Goal: Book appointment/travel/reservation

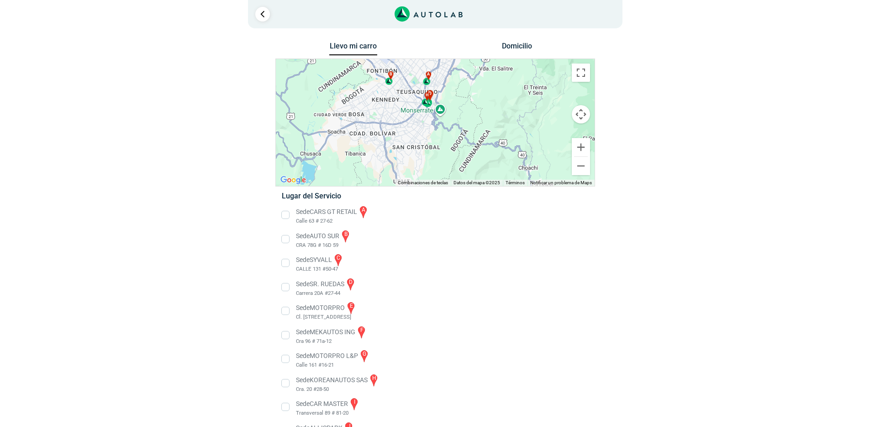
drag, startPoint x: 430, startPoint y: 157, endPoint x: 425, endPoint y: 91, distance: 65.6
click at [429, 59] on div "a b c d e f g" at bounding box center [588, 59] width 319 height 0
drag, startPoint x: 393, startPoint y: 127, endPoint x: 412, endPoint y: 157, distance: 35.5
click at [413, 158] on div "a b c d e f g" at bounding box center [435, 122] width 319 height 127
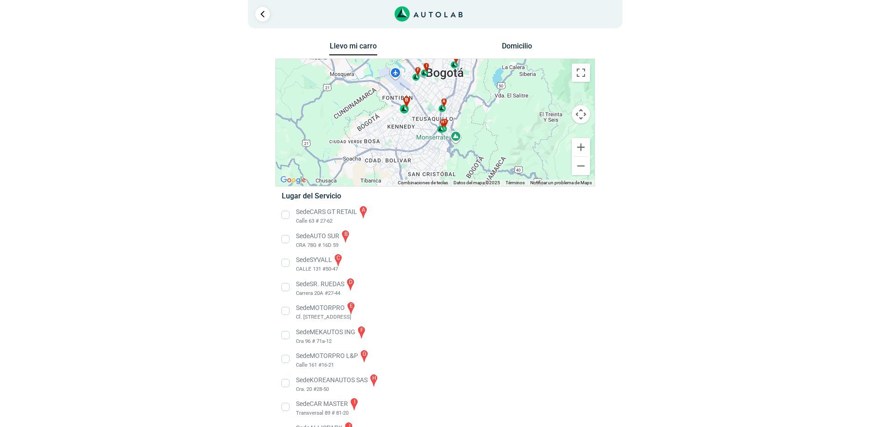
click at [406, 111] on div "b" at bounding box center [405, 104] width 11 height 17
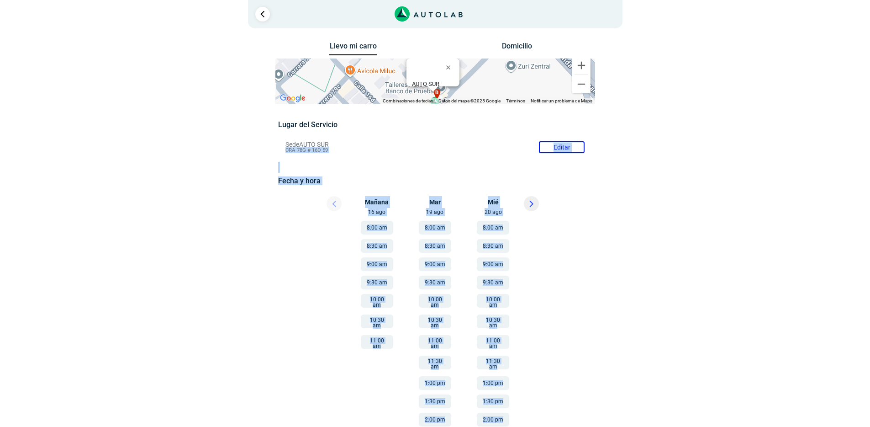
drag, startPoint x: 695, startPoint y: 143, endPoint x: 644, endPoint y: 156, distance: 52.3
click at [710, 237] on div "× ¡Reserva tranquilo! Sin datos de tarjeta ni pagos Aquí puedes ver tus servici…" at bounding box center [435, 256] width 870 height 512
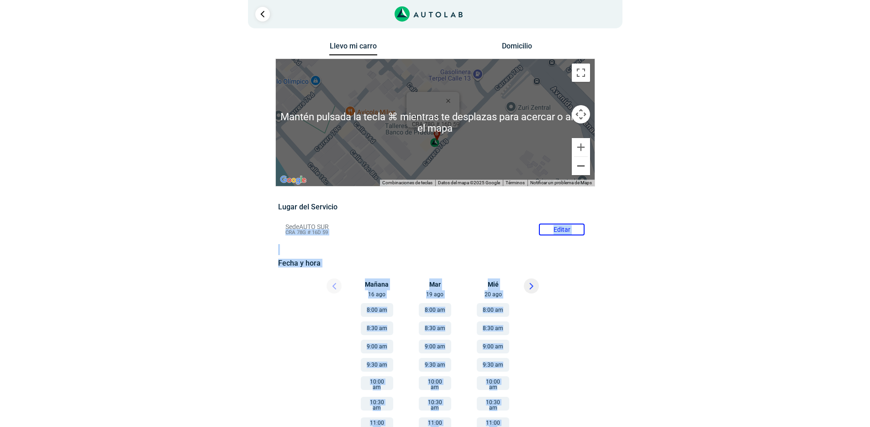
click at [584, 164] on button "Reducir" at bounding box center [581, 166] width 18 height 18
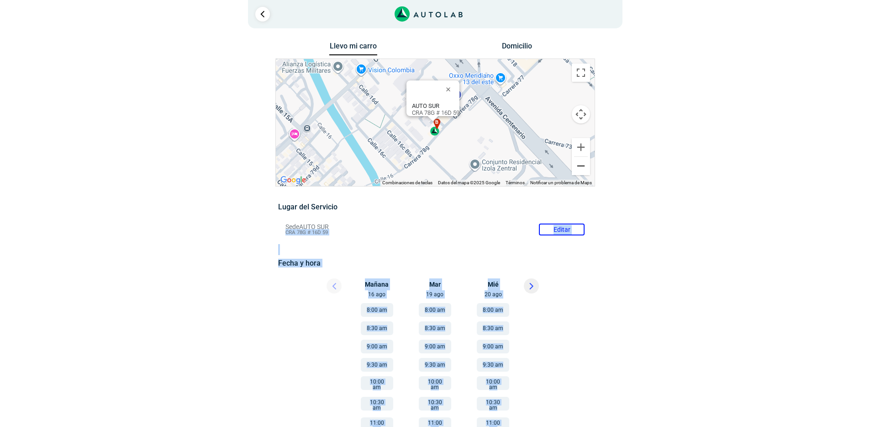
click at [584, 164] on button "Reducir" at bounding box center [581, 166] width 18 height 18
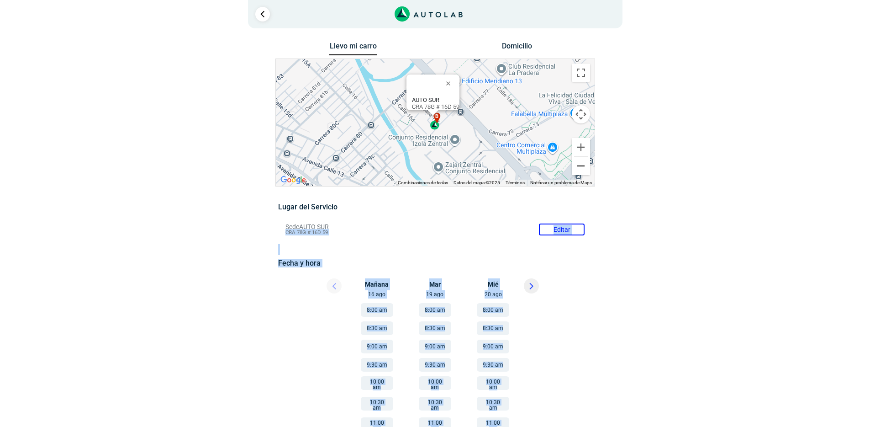
click at [584, 164] on button "Reducir" at bounding box center [581, 166] width 18 height 18
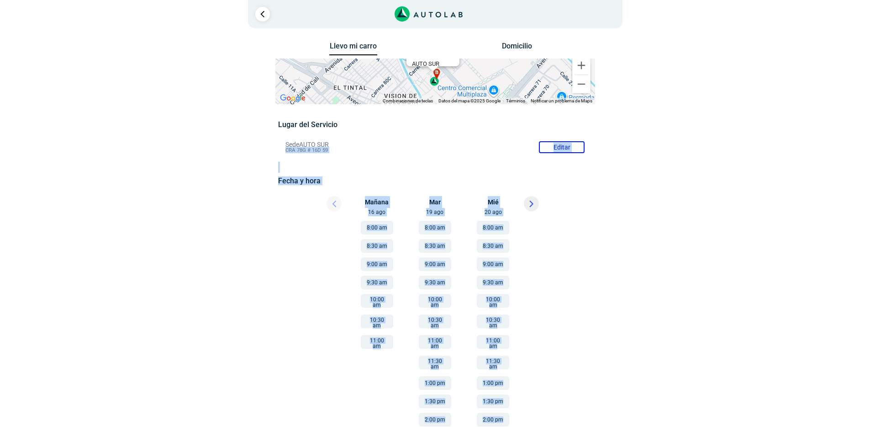
click at [604, 258] on div "Llevo mi carro [GEOGRAPHIC_DATA] ← Mover a la izquierda → Mover a la derecha ↑ …" at bounding box center [435, 276] width 443 height 472
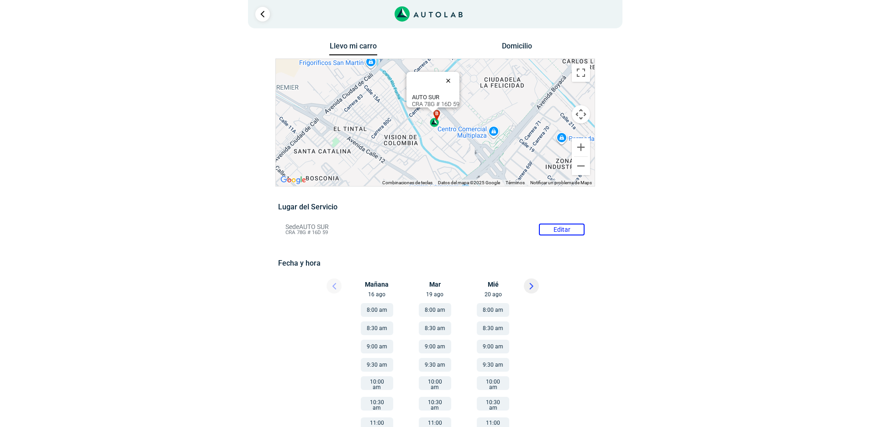
click at [452, 76] on button "Cerrar" at bounding box center [450, 80] width 22 height 22
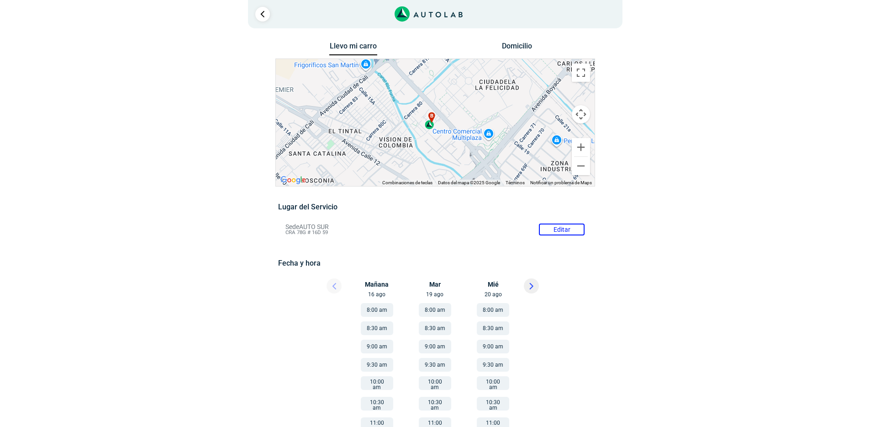
drag, startPoint x: 455, startPoint y: 113, endPoint x: 450, endPoint y: 117, distance: 6.5
click at [450, 117] on div "a b c d e f g" at bounding box center [435, 122] width 319 height 127
click at [580, 169] on button "Reducir" at bounding box center [581, 166] width 18 height 18
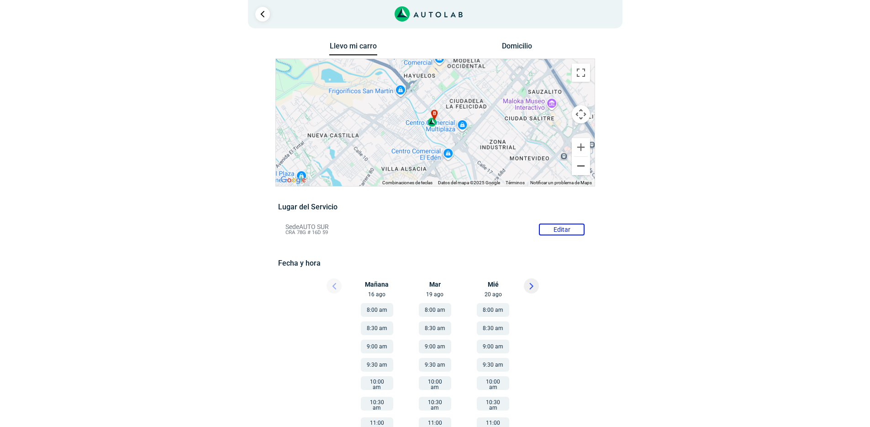
click at [580, 169] on button "Reducir" at bounding box center [581, 166] width 18 height 18
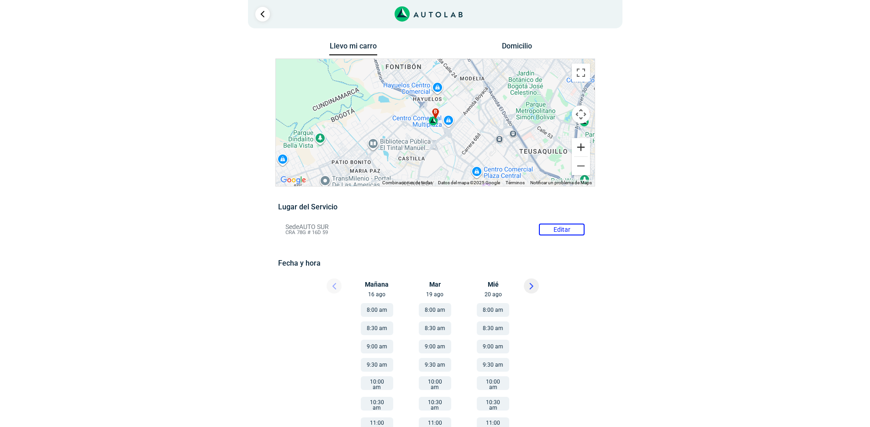
drag, startPoint x: 579, startPoint y: 151, endPoint x: 550, endPoint y: 143, distance: 30.4
click at [579, 151] on button "Ampliar" at bounding box center [581, 147] width 18 height 18
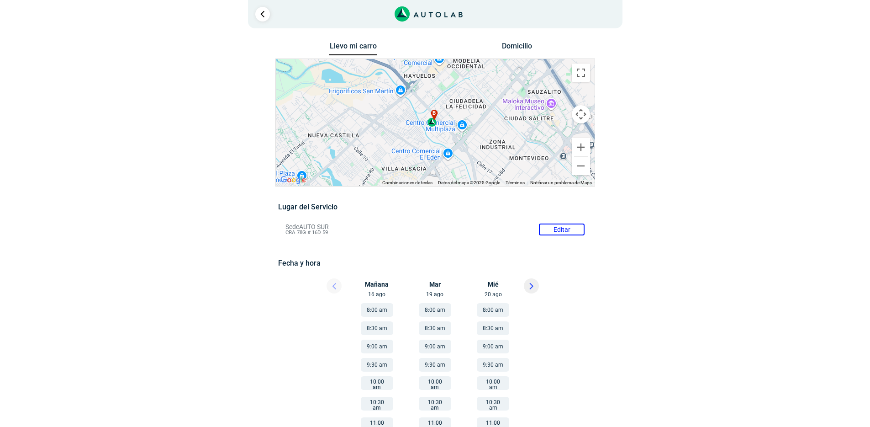
click at [431, 125] on div "b" at bounding box center [433, 118] width 11 height 17
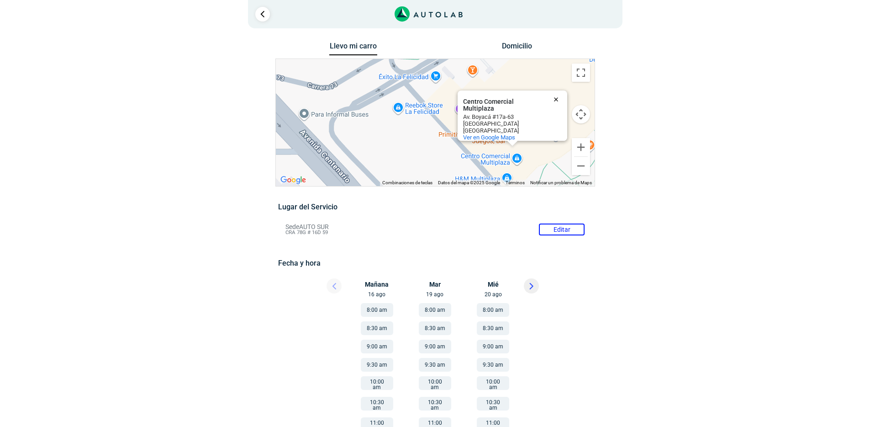
click at [556, 96] on button "Cerrar" at bounding box center [558, 99] width 22 height 22
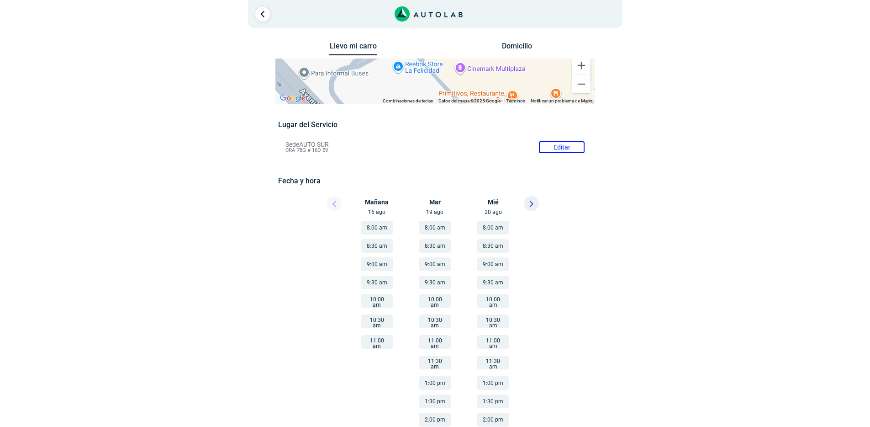
click at [371, 266] on button "9:00 am" at bounding box center [377, 264] width 32 height 14
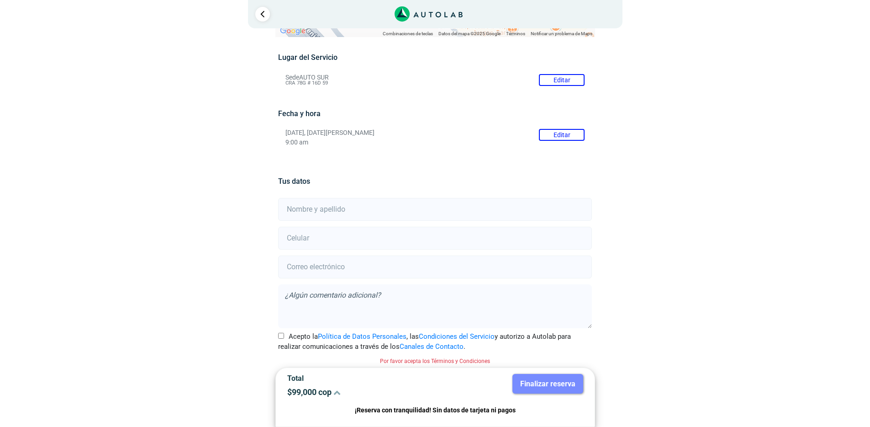
scroll to position [70, 0]
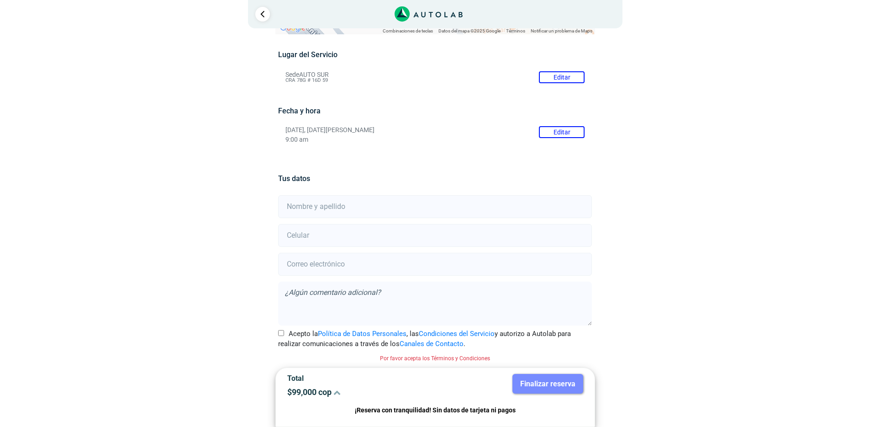
click at [340, 393] on icon at bounding box center [337, 391] width 7 height 7
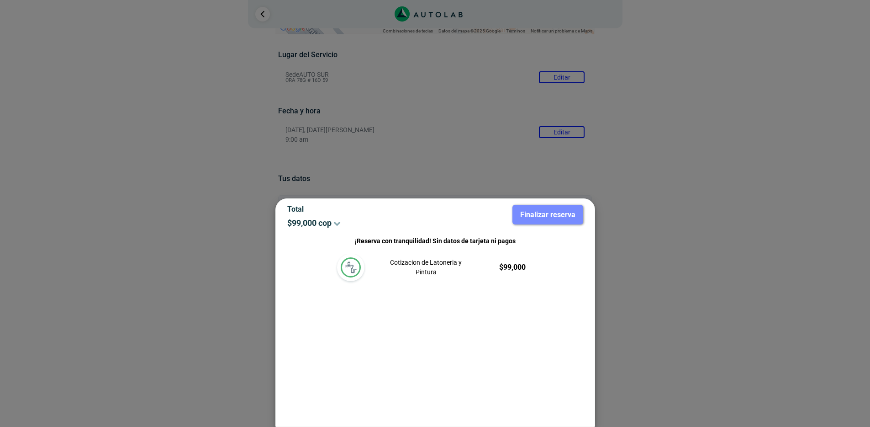
click at [339, 224] on icon at bounding box center [337, 222] width 7 height 7
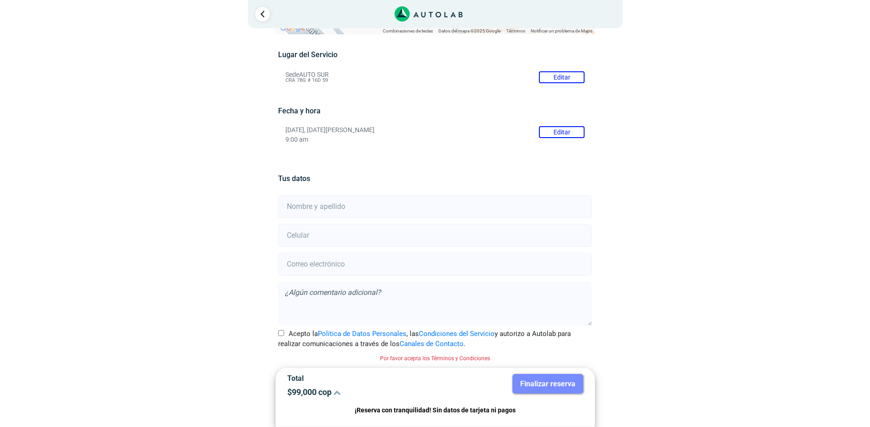
click at [335, 394] on icon at bounding box center [337, 391] width 7 height 7
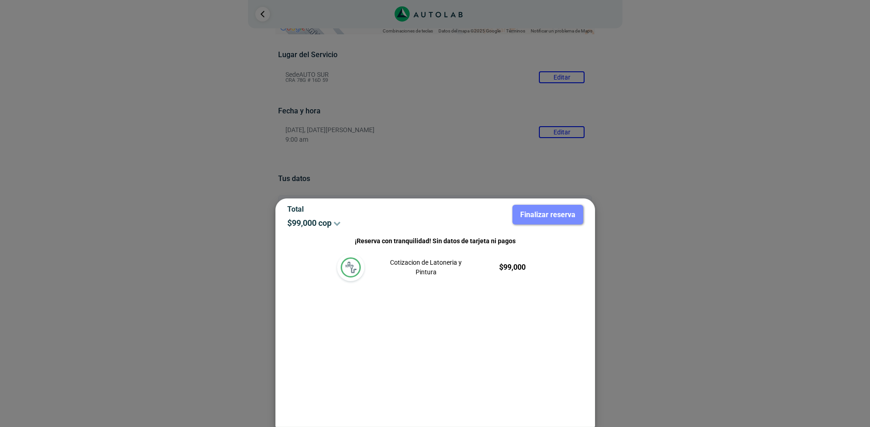
click at [355, 264] on img at bounding box center [351, 267] width 20 height 20
click at [423, 270] on p "Cotizacion de Latoneria y Pintura" at bounding box center [426, 267] width 90 height 19
